Goal: Task Accomplishment & Management: Manage account settings

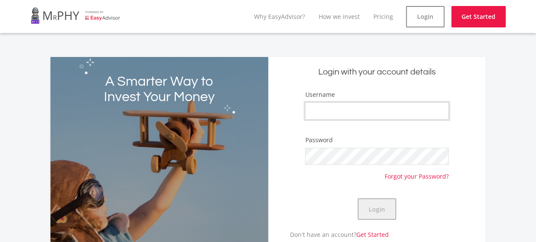
type input "Pipe321"
click at [383, 209] on button "Login" at bounding box center [377, 208] width 39 height 21
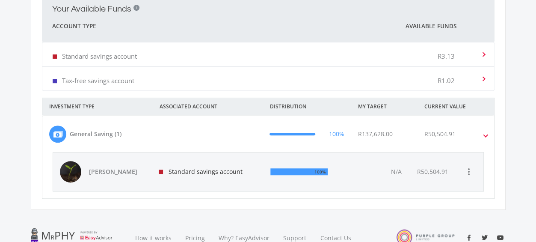
scroll to position [259, 0]
click at [115, 170] on span "[PERSON_NAME]" at bounding box center [119, 171] width 60 height 9
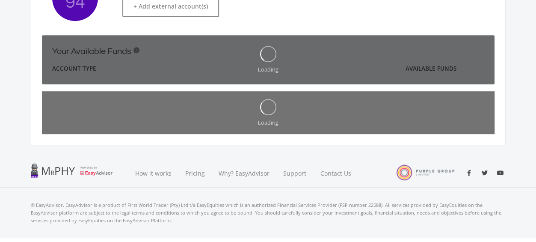
scroll to position [230, 0]
